Goal: Information Seeking & Learning: Check status

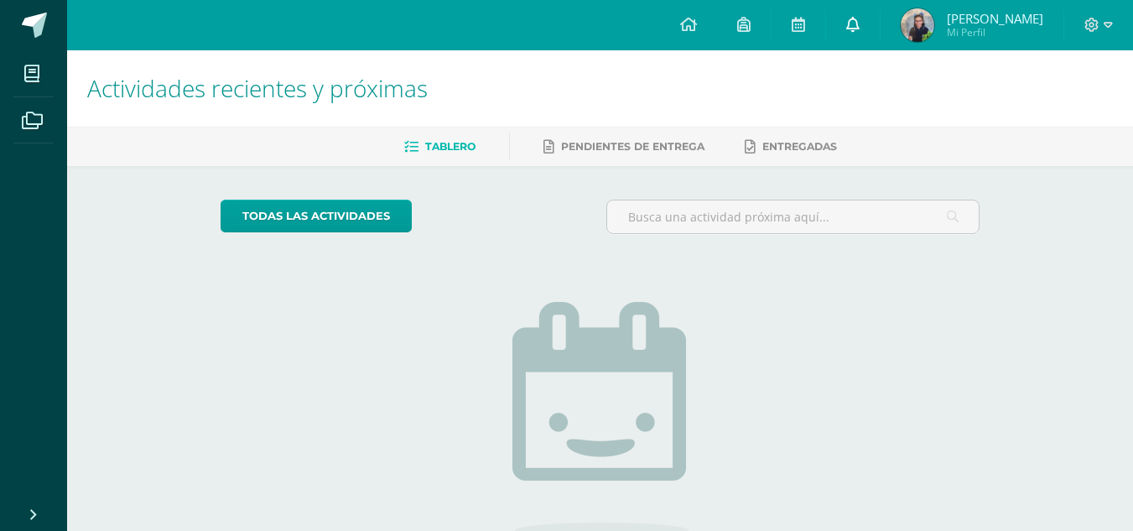
click at [859, 33] on span at bounding box center [852, 25] width 13 height 18
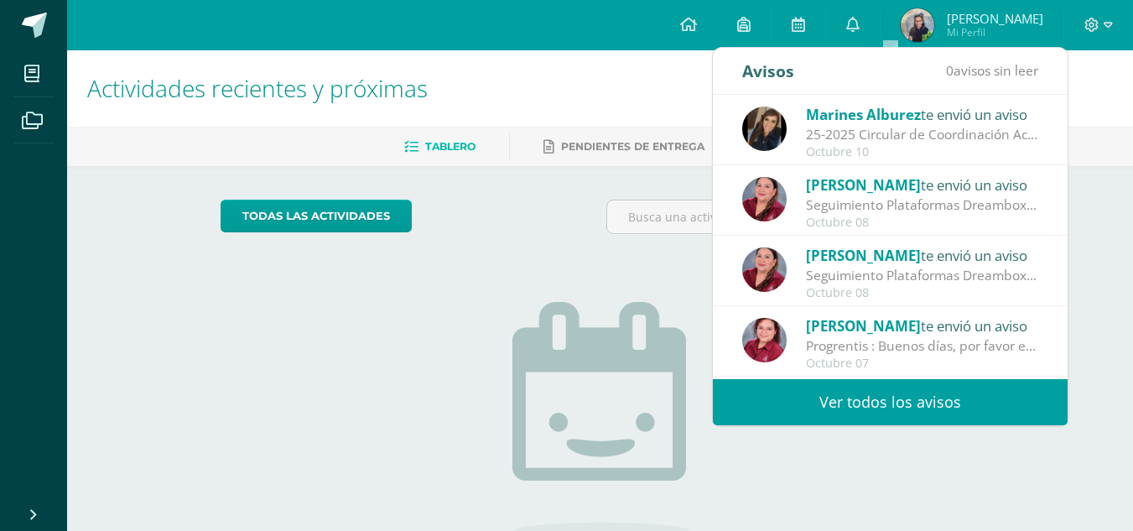
click at [918, 406] on link "Ver todos los avisos" at bounding box center [890, 402] width 355 height 46
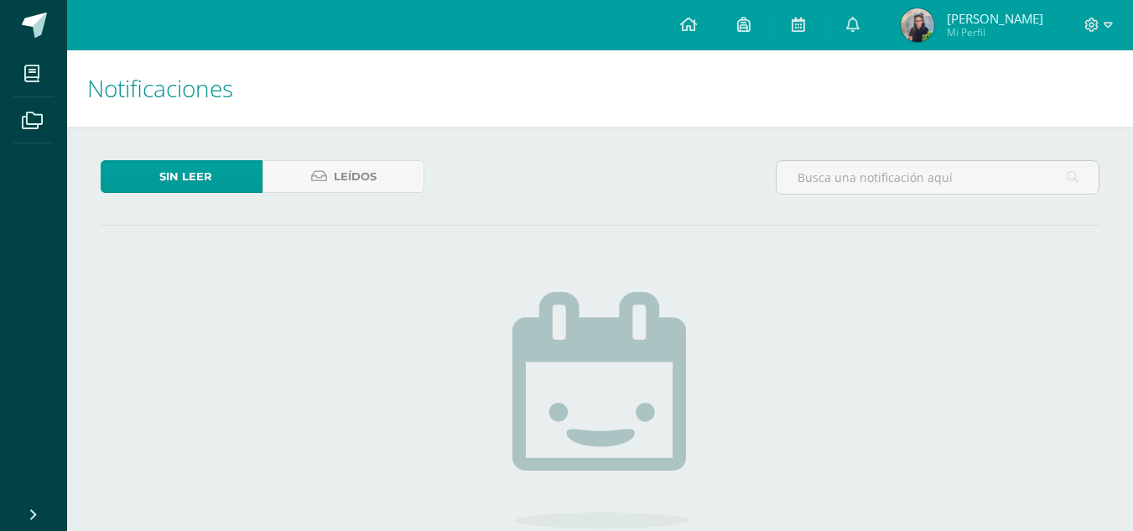
click at [988, 13] on span "[PERSON_NAME]" at bounding box center [995, 18] width 96 height 17
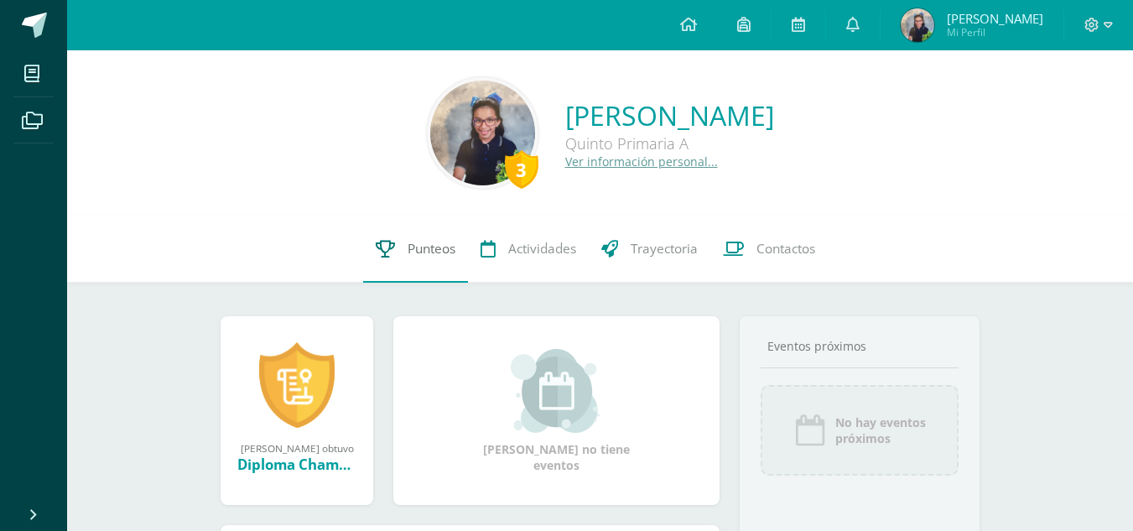
click at [422, 253] on span "Punteos" at bounding box center [431, 249] width 48 height 18
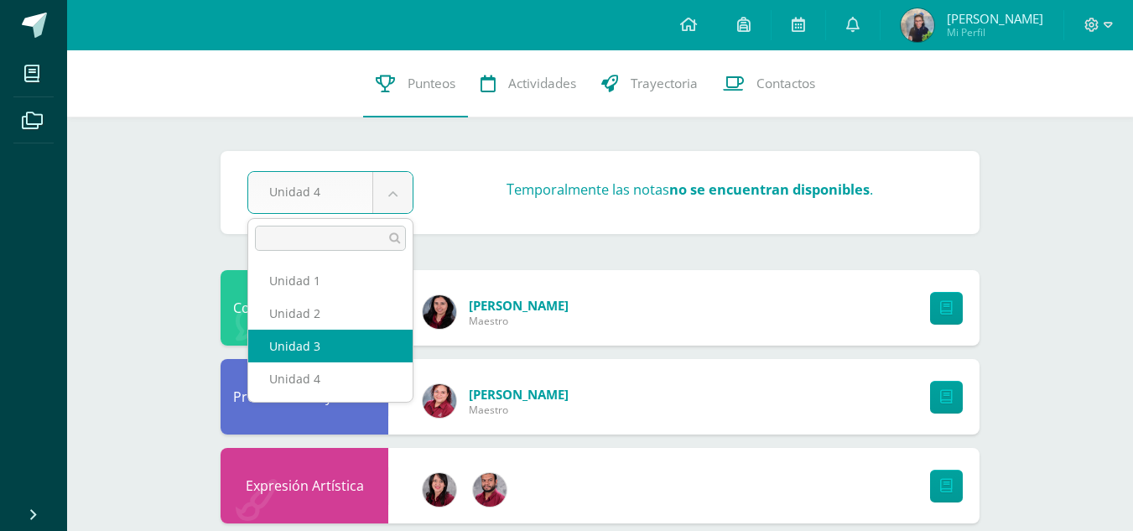
select select "Unidad 3"
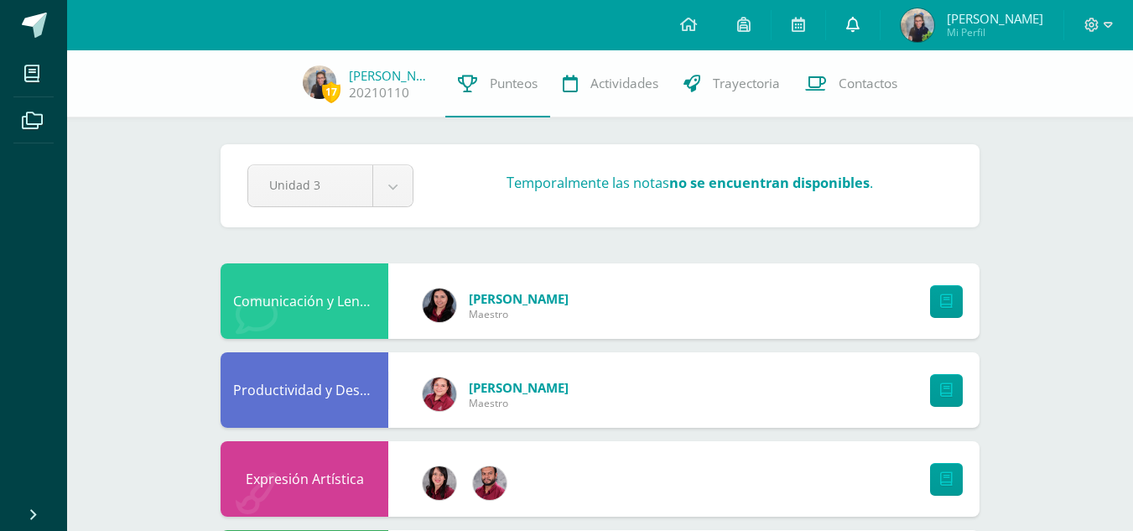
click at [880, 38] on link at bounding box center [853, 25] width 54 height 50
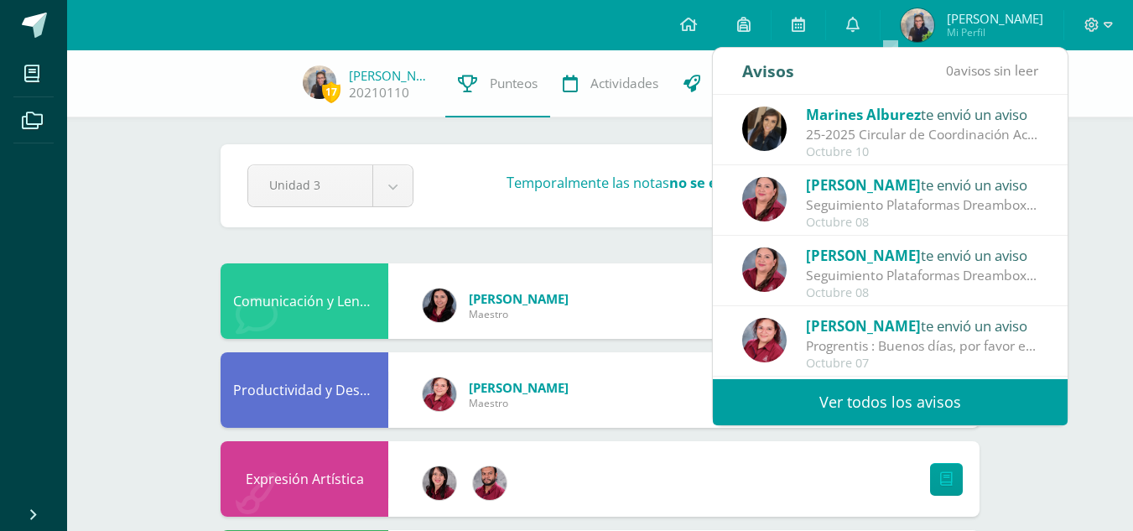
click at [938, 416] on link "Ver todos los avisos" at bounding box center [890, 402] width 355 height 46
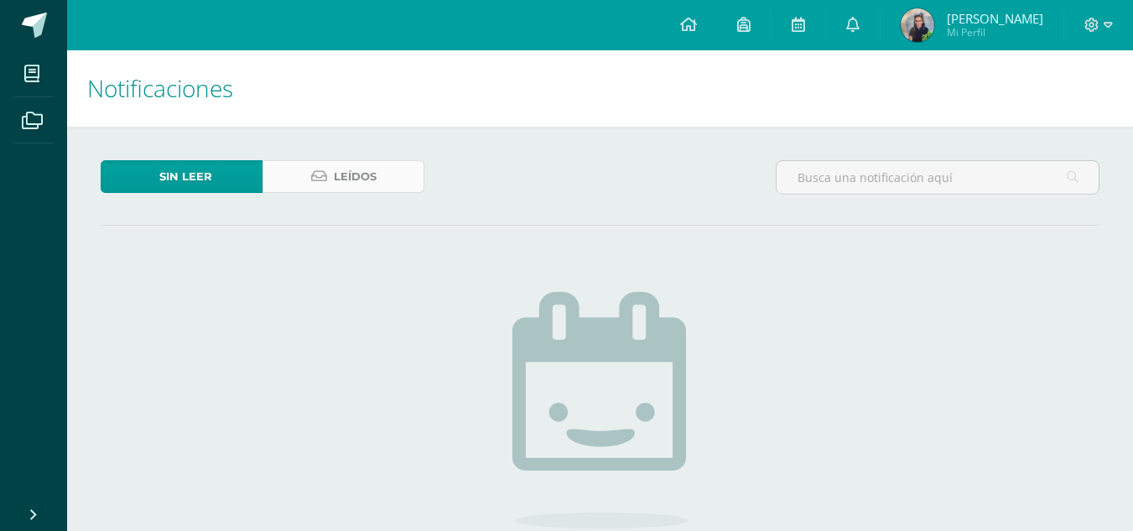
click at [319, 171] on icon at bounding box center [319, 176] width 16 height 14
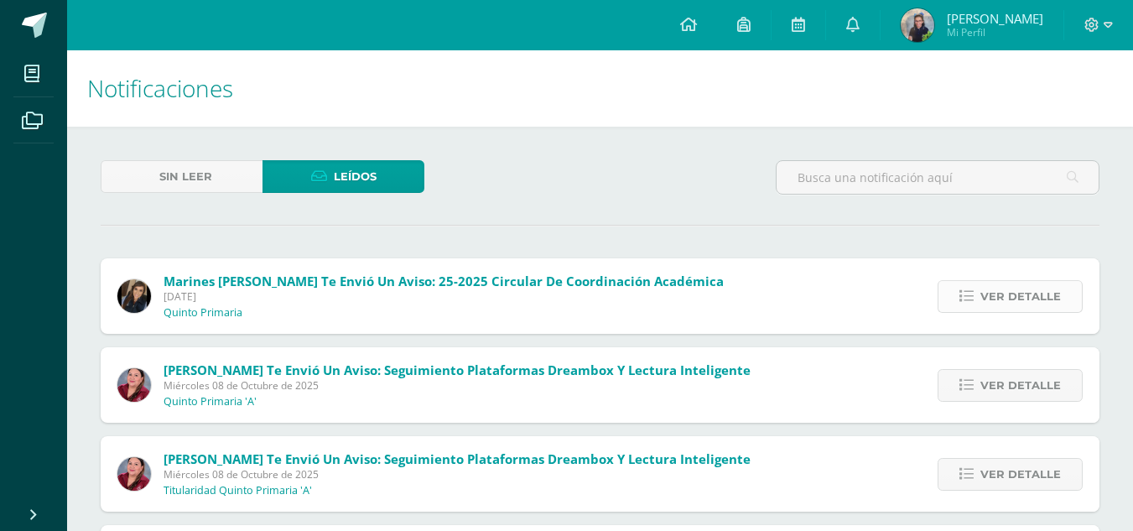
click at [1020, 298] on span "Ver detalle" at bounding box center [1020, 296] width 80 height 31
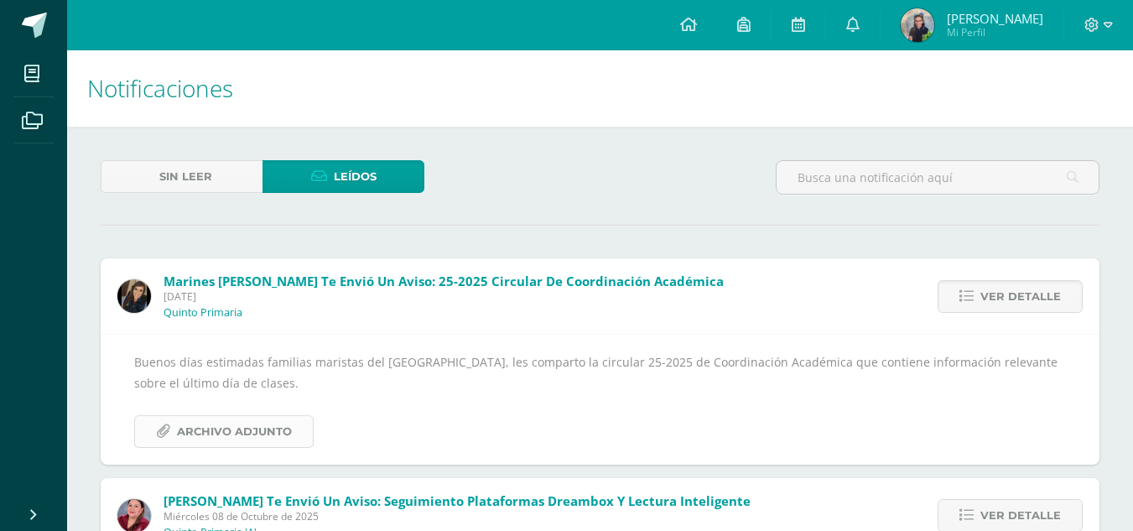
click at [272, 438] on span "Archivo Adjunto" at bounding box center [234, 431] width 115 height 31
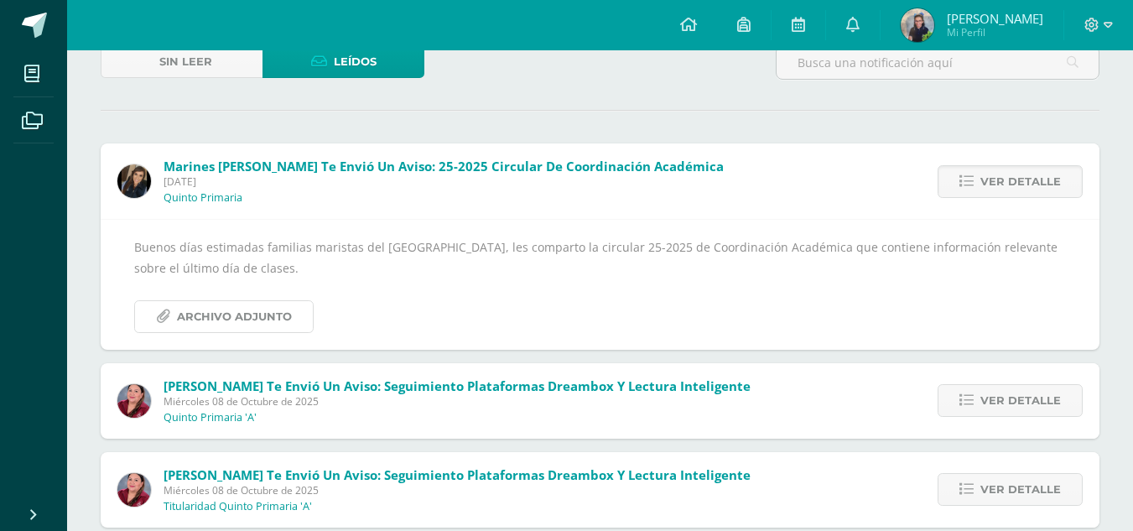
scroll to position [178, 0]
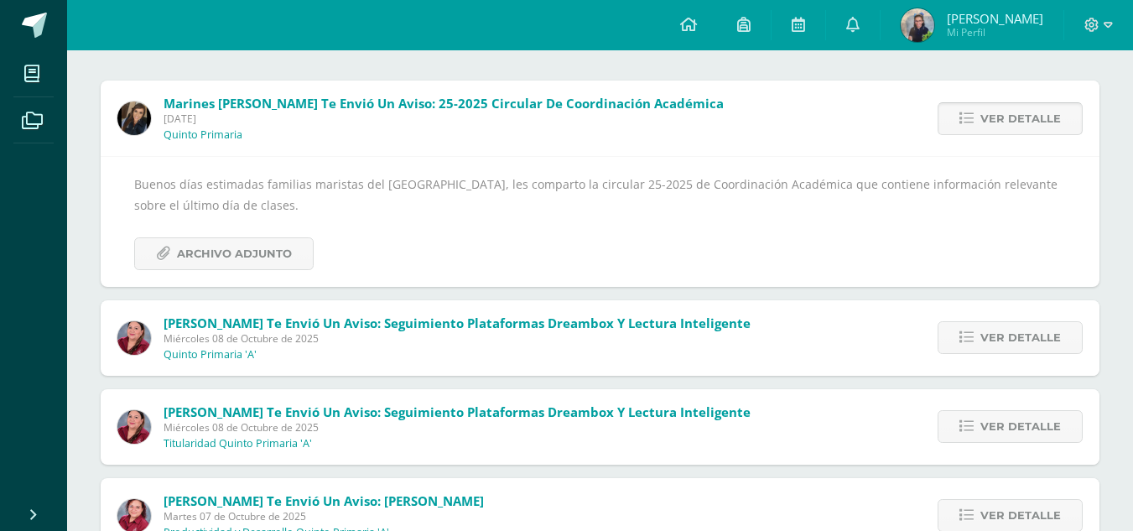
click at [1040, 117] on span "Ver detalle" at bounding box center [1020, 118] width 80 height 31
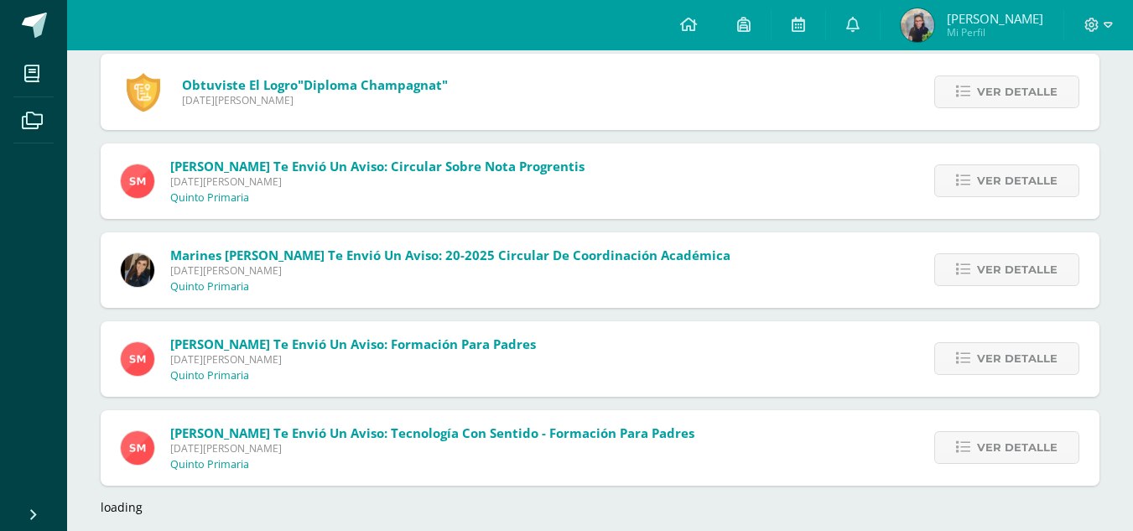
scroll to position [3286, 0]
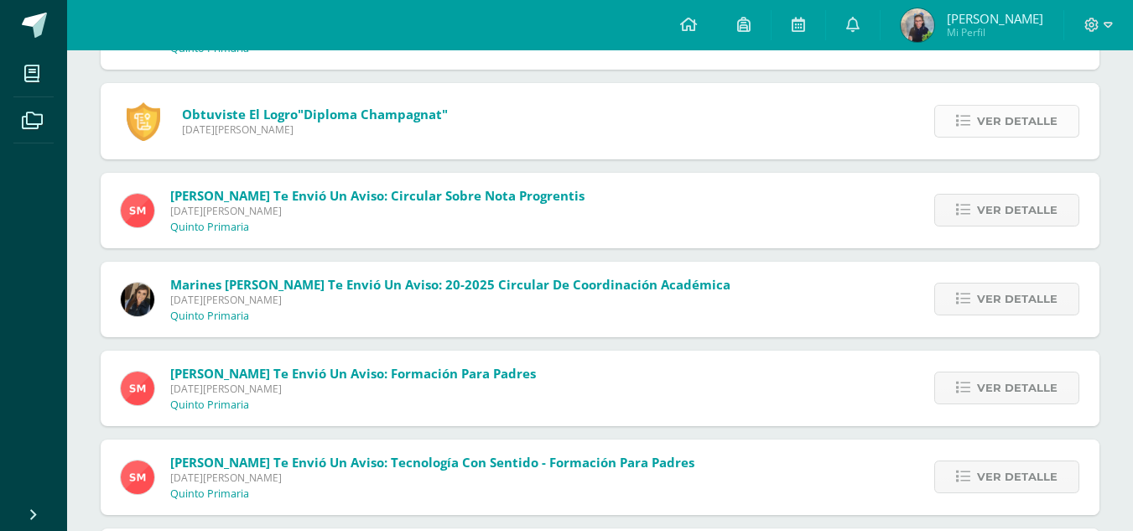
click at [975, 127] on link "Ver detalle" at bounding box center [1006, 121] width 145 height 33
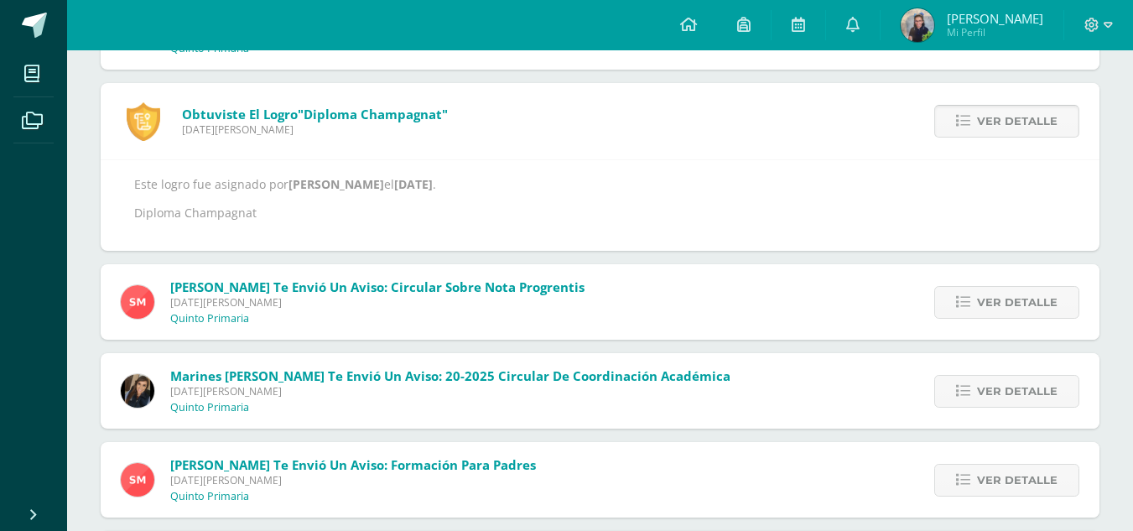
click at [975, 127] on link "Ver detalle" at bounding box center [1006, 121] width 145 height 33
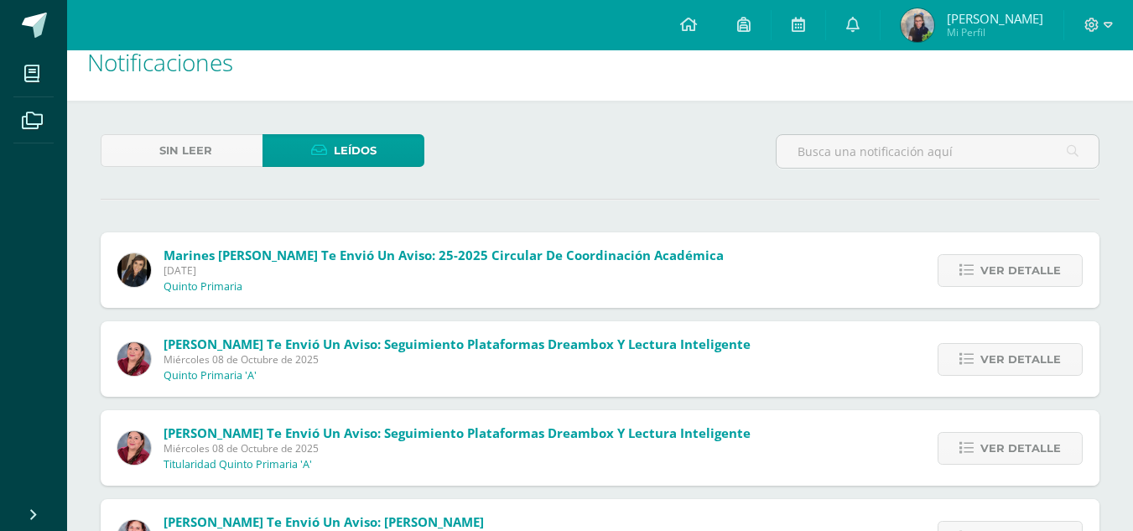
scroll to position [0, 0]
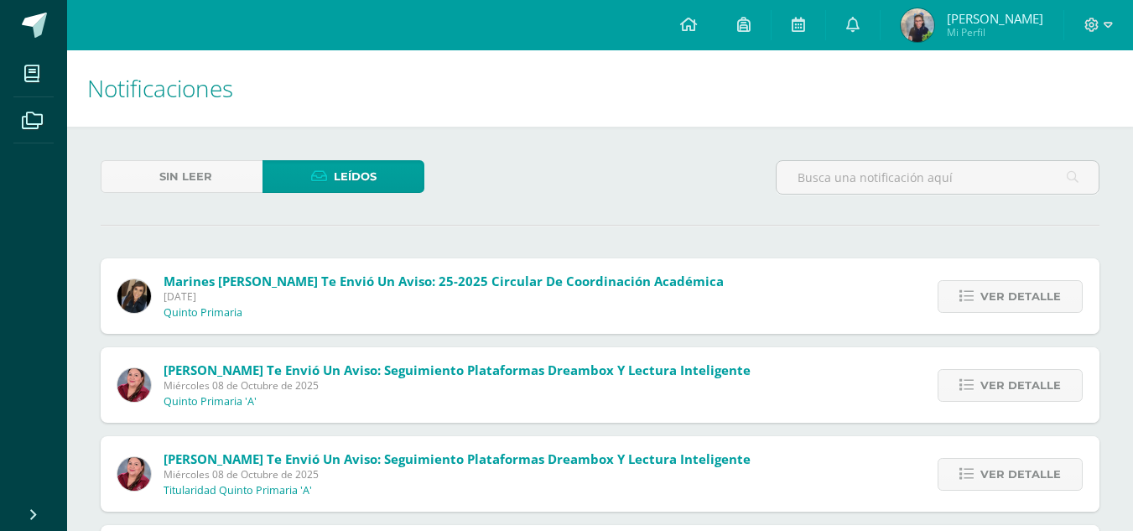
click at [934, 38] on img at bounding box center [917, 25] width 34 height 34
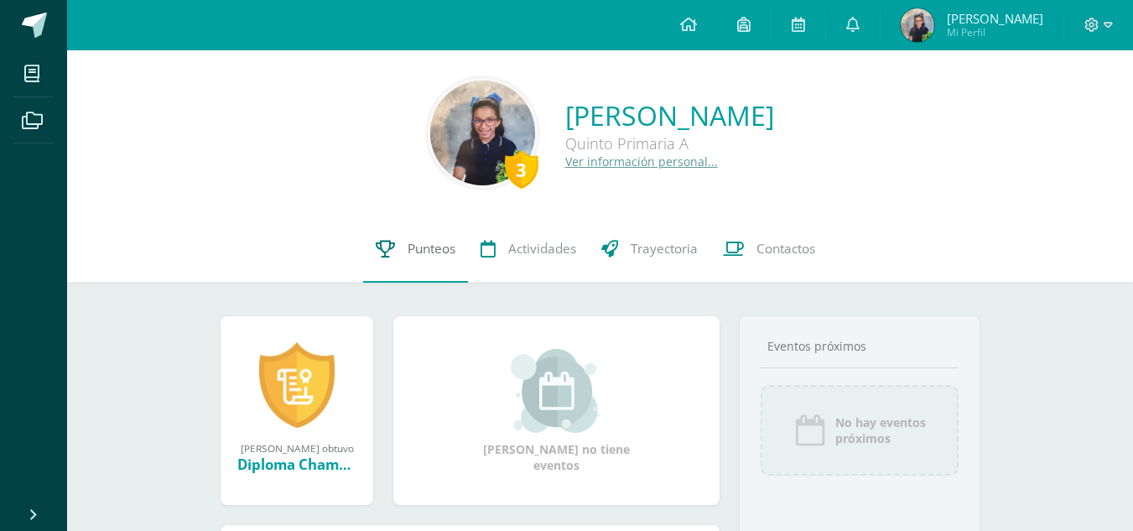
click at [447, 241] on span "Punteos" at bounding box center [431, 249] width 48 height 18
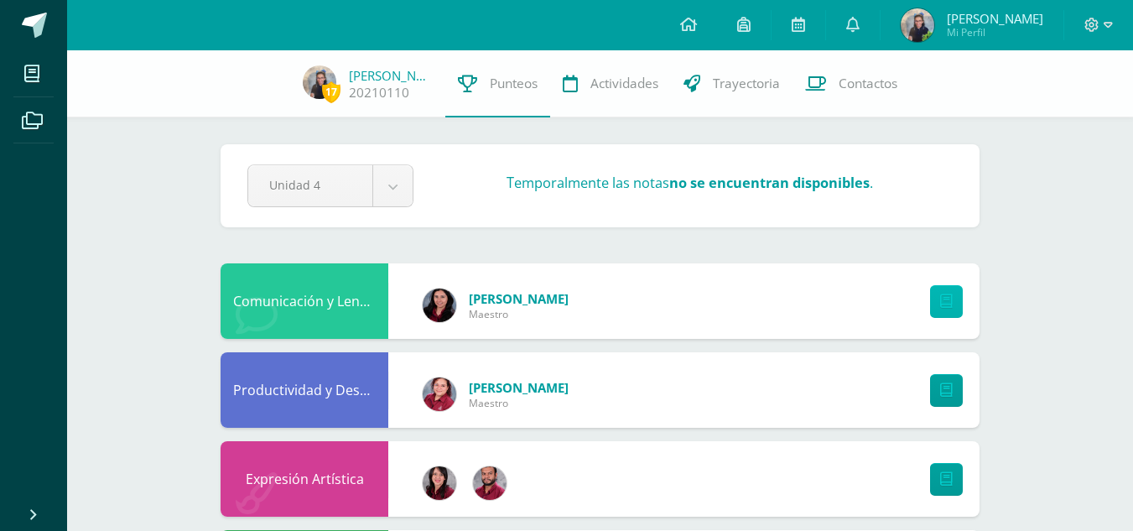
click at [951, 301] on icon at bounding box center [946, 301] width 13 height 14
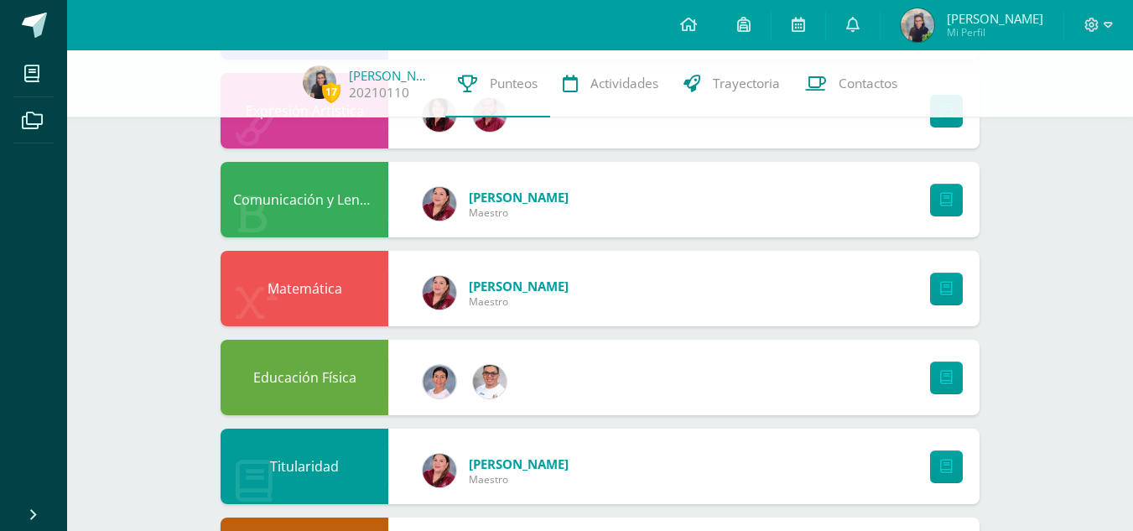
scroll to position [730, 0]
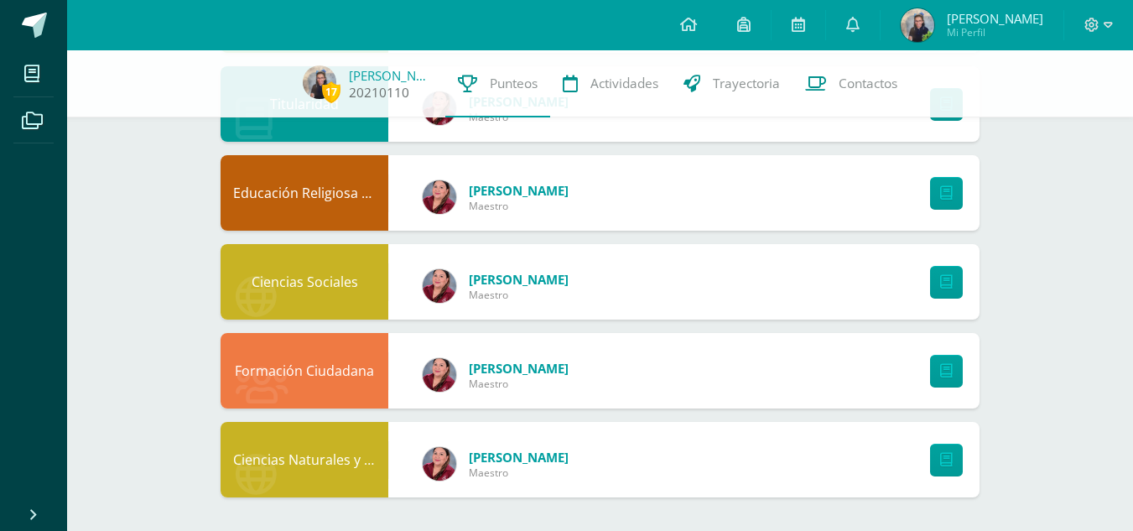
click at [336, 87] on span "17" at bounding box center [331, 91] width 18 height 21
click at [374, 86] on link "20210110" at bounding box center [379, 93] width 60 height 18
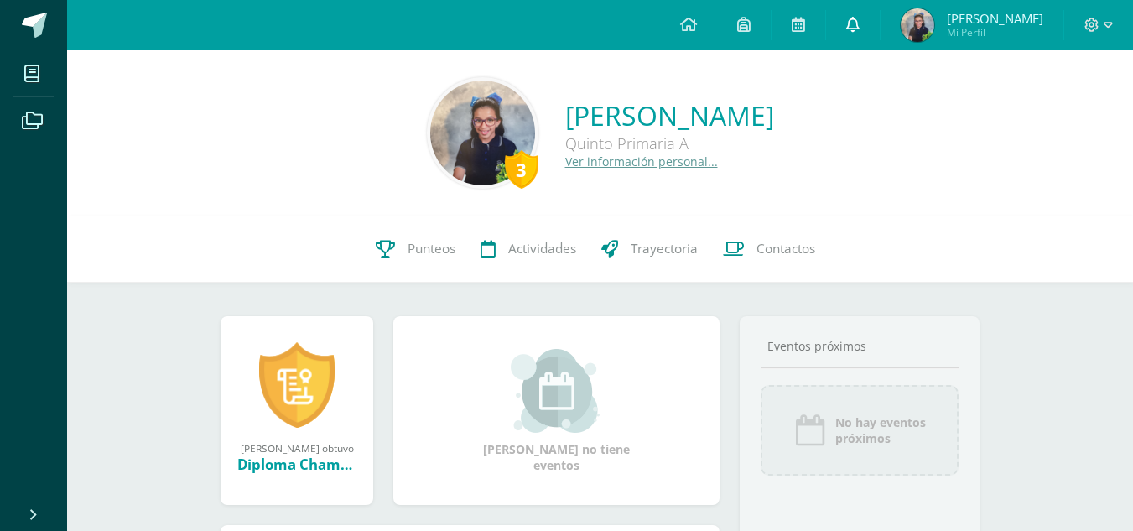
click at [880, 35] on link at bounding box center [853, 25] width 54 height 50
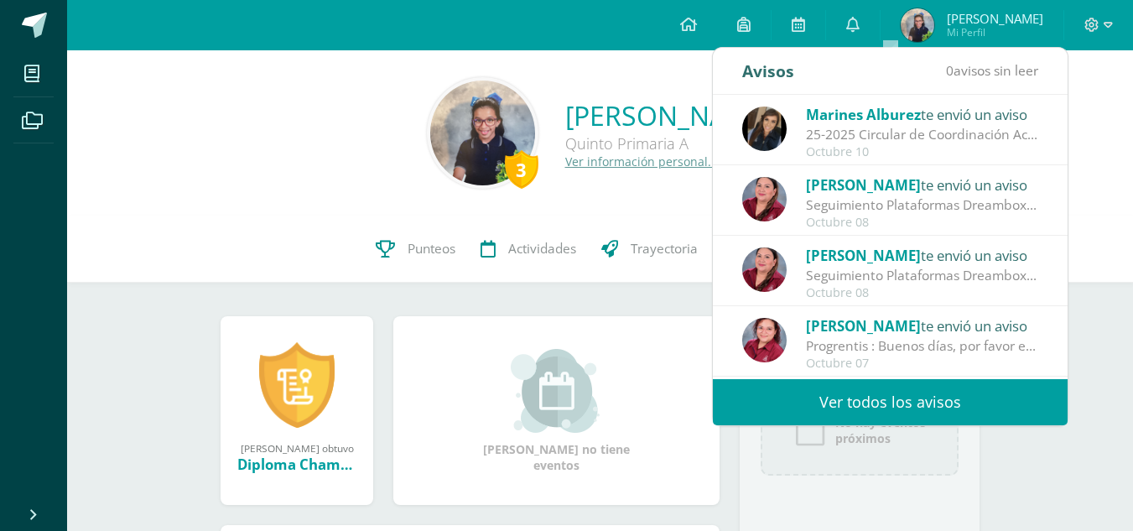
click at [900, 413] on link "Ver todos los avisos" at bounding box center [890, 402] width 355 height 46
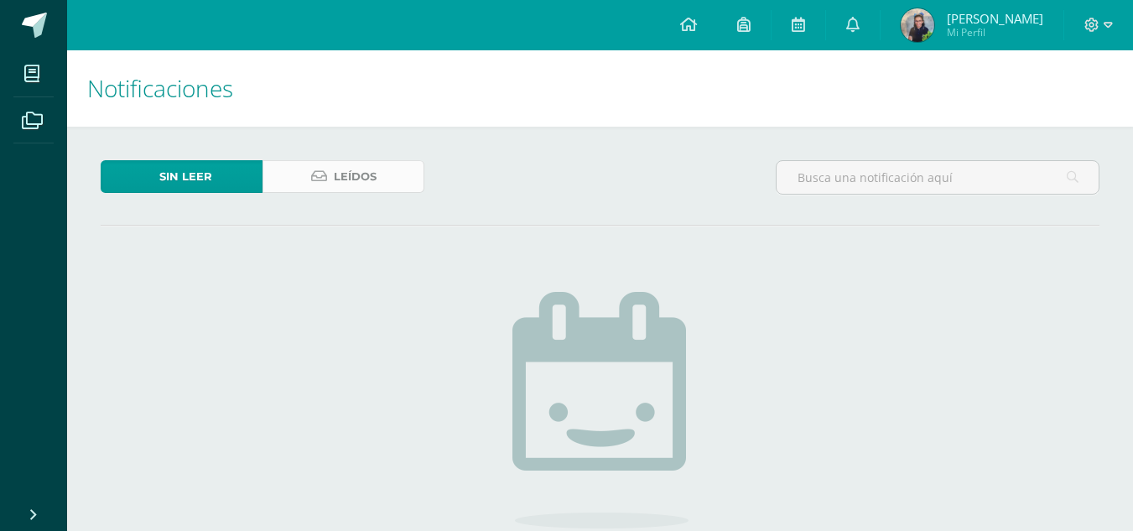
click at [350, 173] on span "Leídos" at bounding box center [355, 176] width 43 height 31
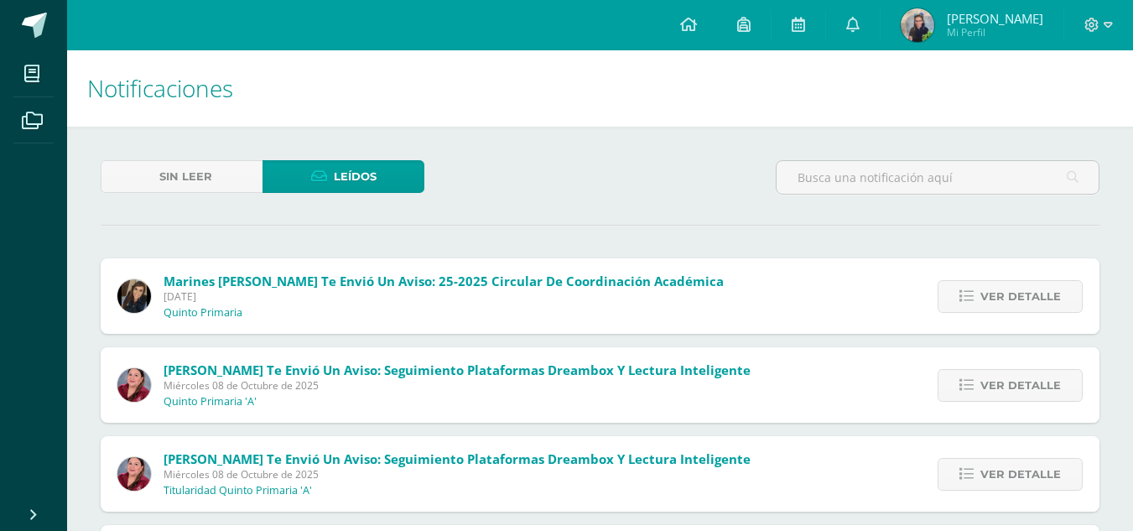
click at [529, 371] on span "[PERSON_NAME] te envió un aviso: Seguimiento Plataformas Dreambox y Lectura Int…" at bounding box center [456, 369] width 587 height 17
